Goal: Information Seeking & Learning: Learn about a topic

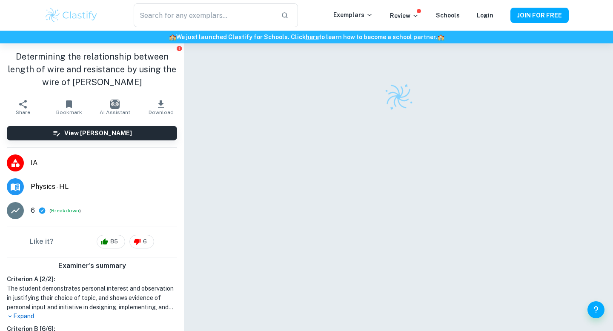
click at [56, 190] on span "Physics - HL" at bounding box center [104, 187] width 146 height 10
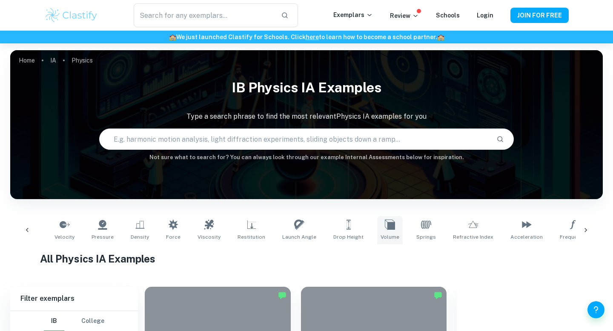
scroll to position [0, 263]
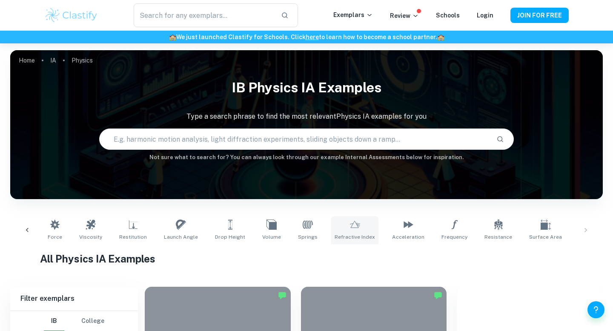
click at [348, 231] on link "Refractive Index" at bounding box center [354, 230] width 47 height 28
type input "Refractive Index"
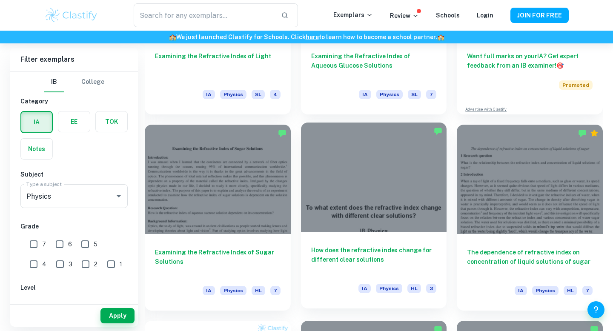
scroll to position [373, 0]
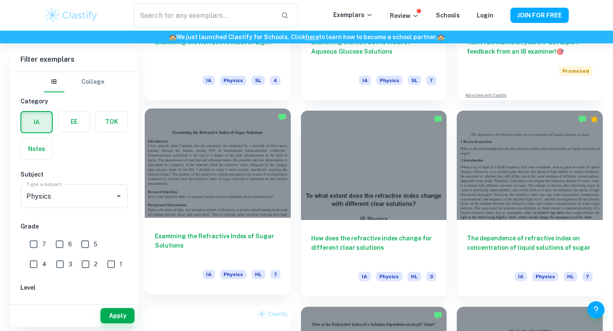
click at [227, 191] on div at bounding box center [218, 163] width 146 height 109
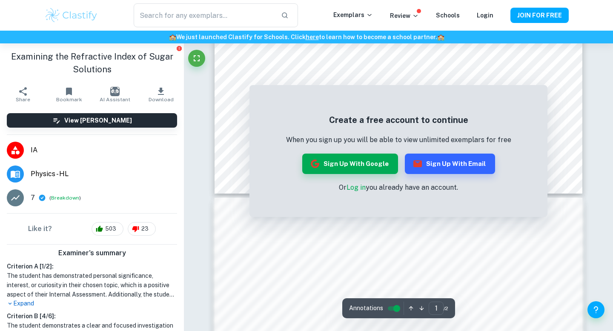
scroll to position [335, 0]
